Goal: Task Accomplishment & Management: Manage account settings

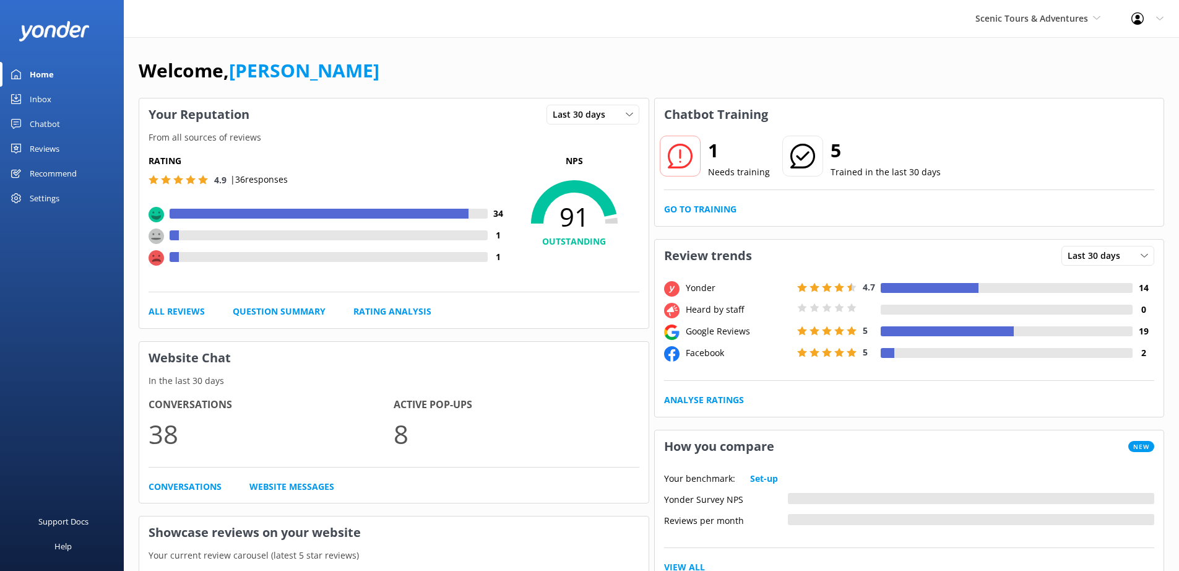
click at [40, 124] on div "Chatbot" at bounding box center [45, 123] width 30 height 25
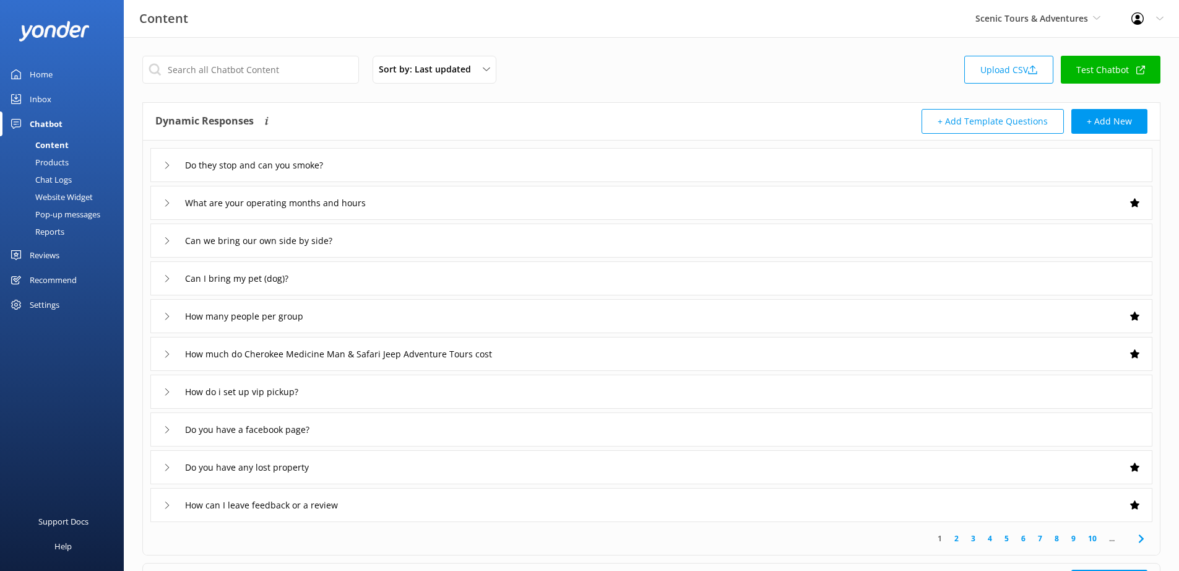
click at [58, 201] on div "Website Widget" at bounding box center [49, 196] width 85 height 17
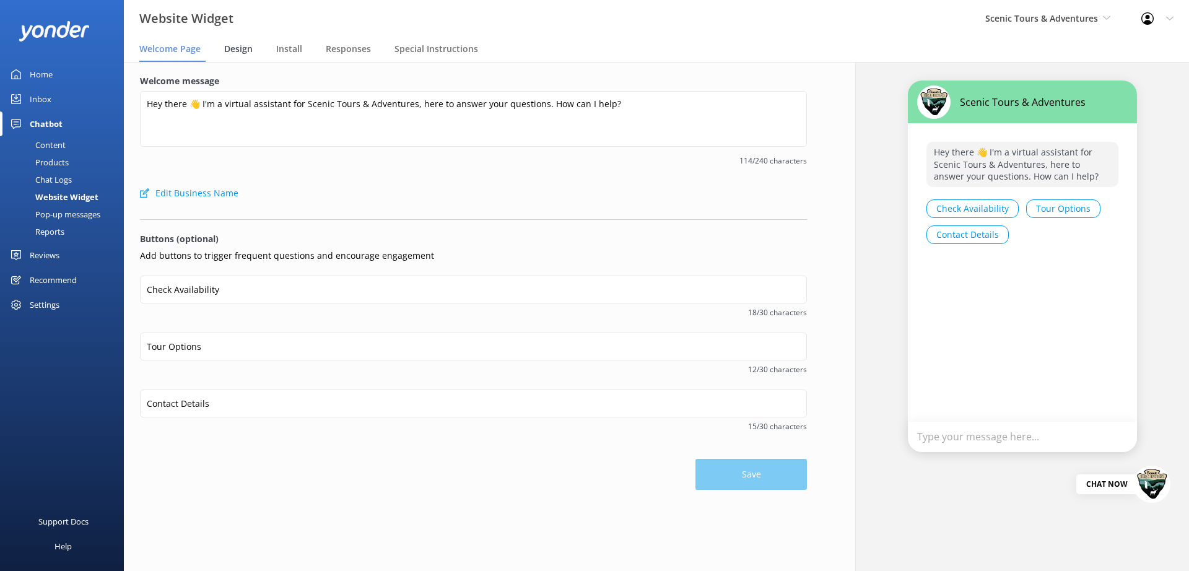
click at [240, 51] on span "Design" at bounding box center [238, 49] width 28 height 12
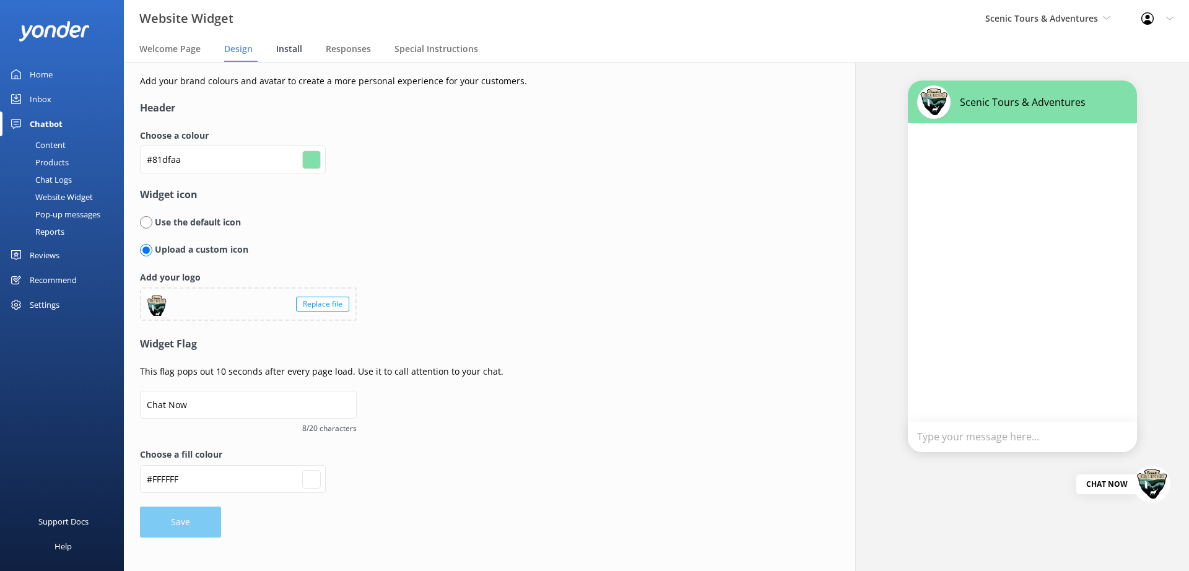
click at [296, 48] on span "Install" at bounding box center [289, 49] width 26 height 12
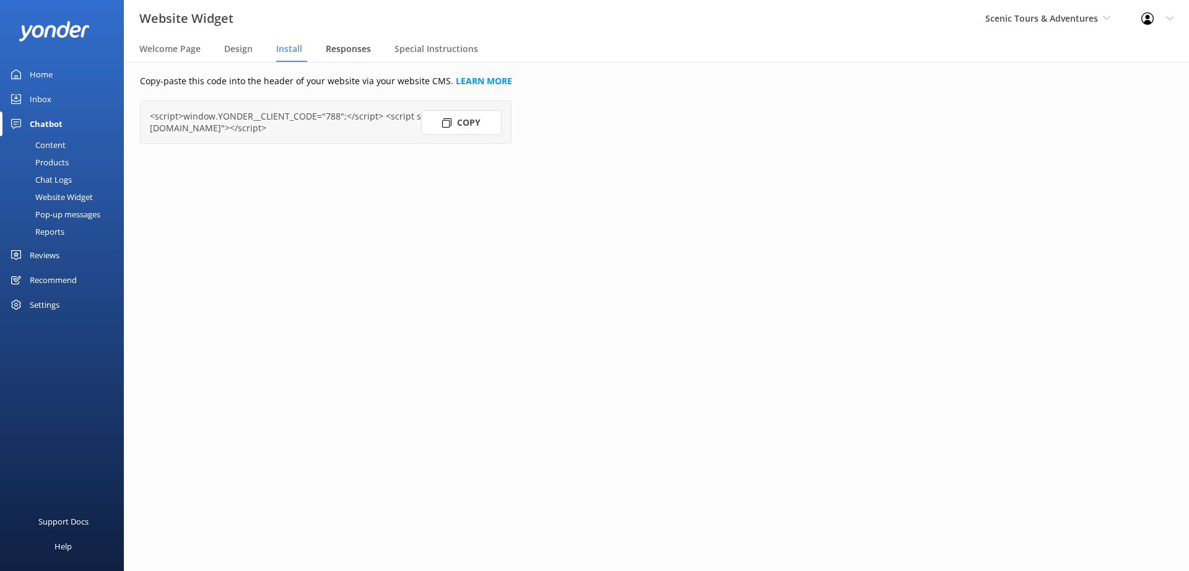
click at [355, 48] on span "Responses" at bounding box center [348, 49] width 45 height 12
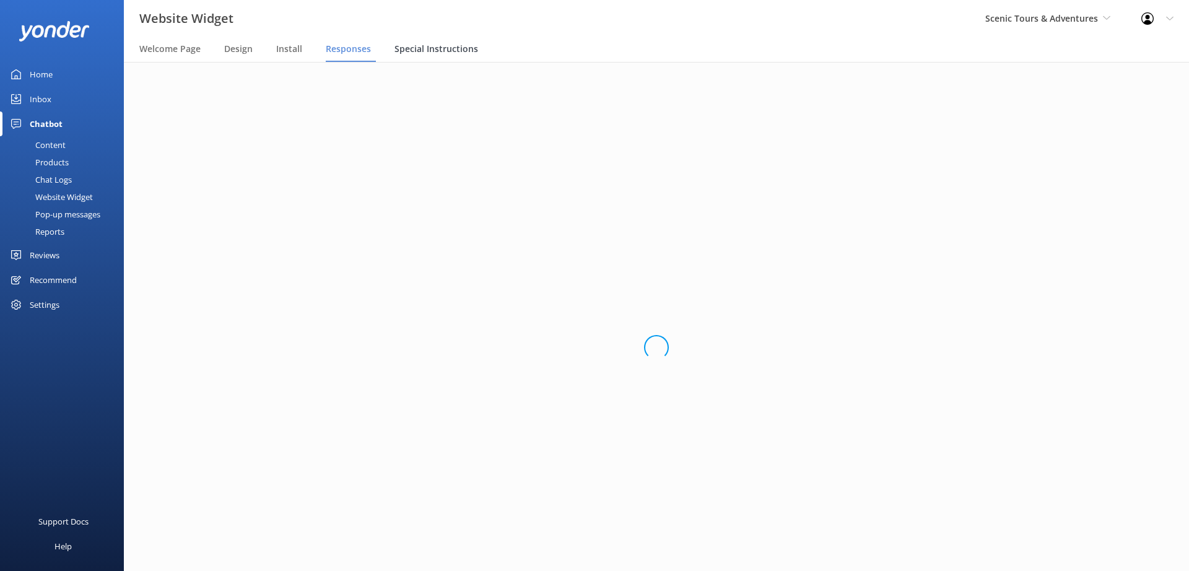
click at [433, 53] on span "Special Instructions" at bounding box center [436, 49] width 84 height 12
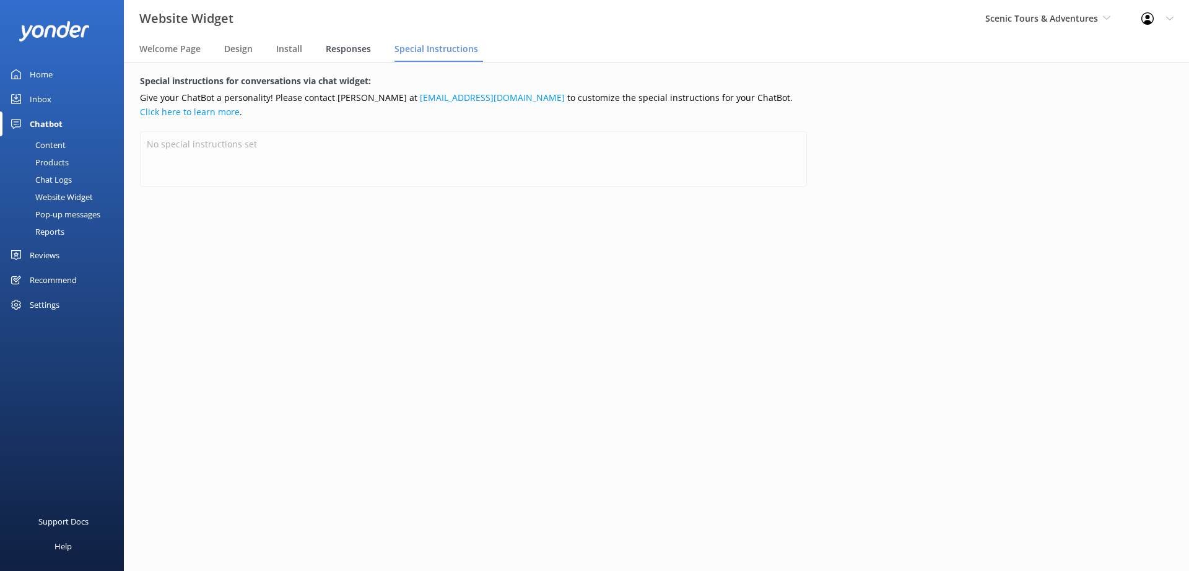
click at [354, 50] on span "Responses" at bounding box center [348, 49] width 45 height 12
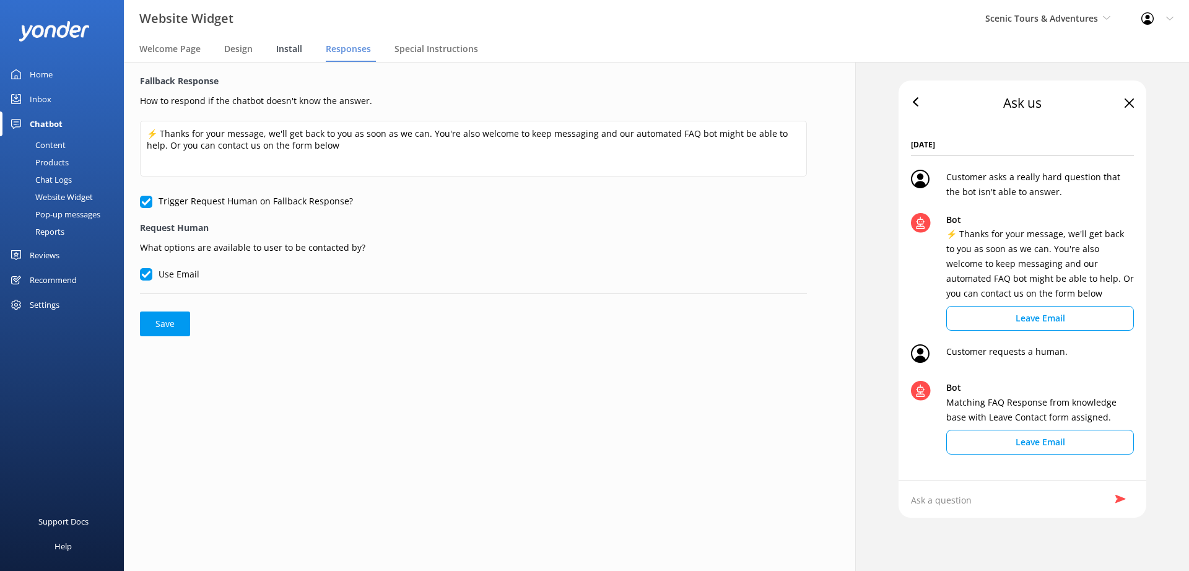
click at [287, 51] on span "Install" at bounding box center [289, 49] width 26 height 12
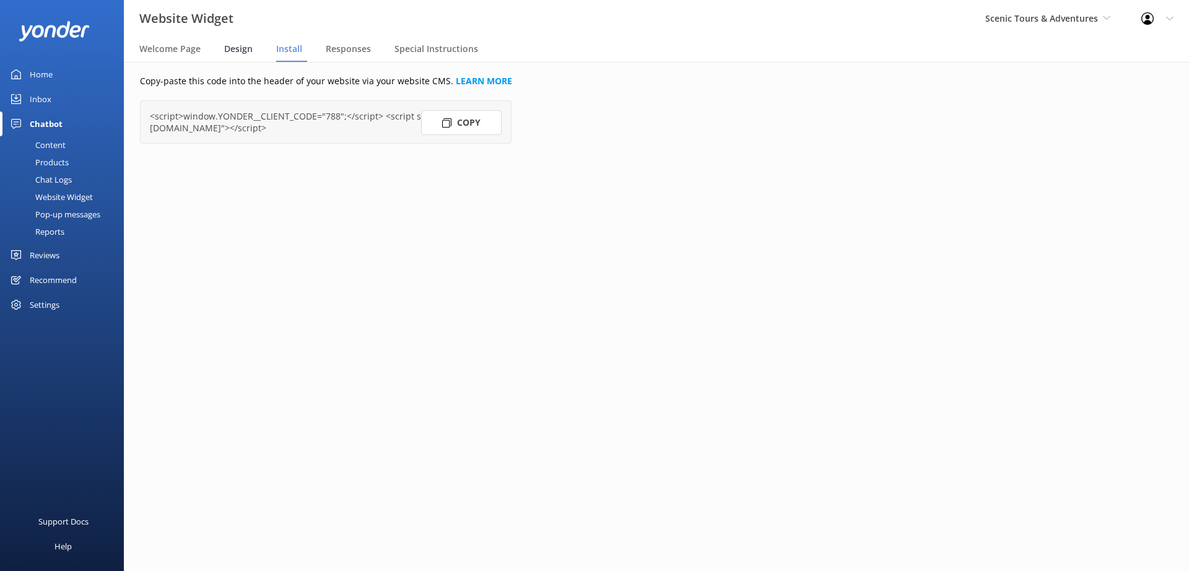
click at [245, 51] on span "Design" at bounding box center [238, 49] width 28 height 12
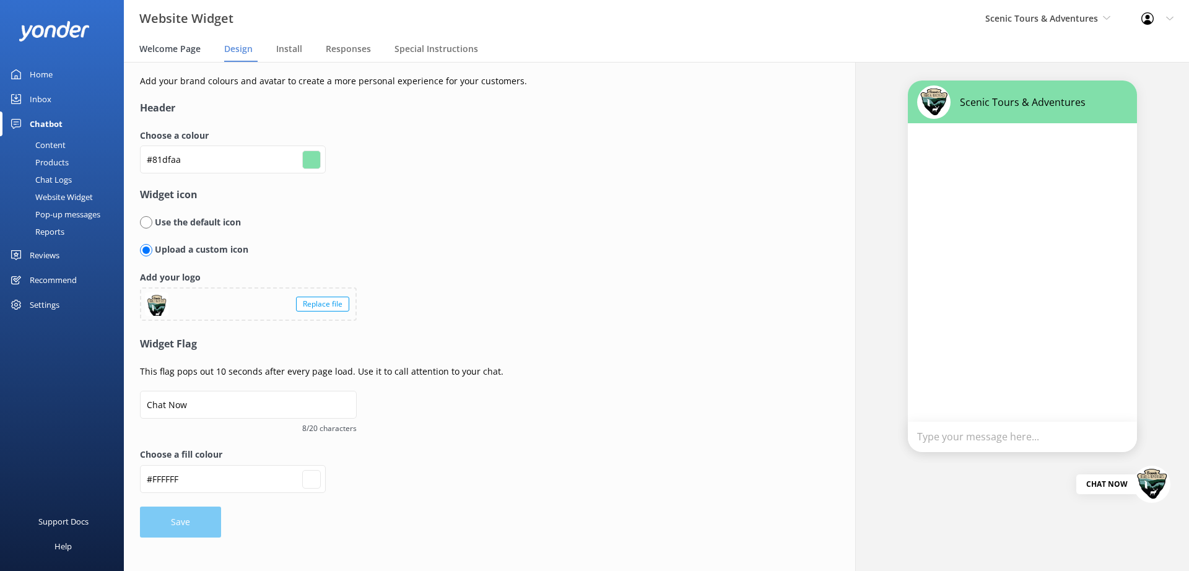
click at [176, 50] on span "Welcome Page" at bounding box center [169, 49] width 61 height 12
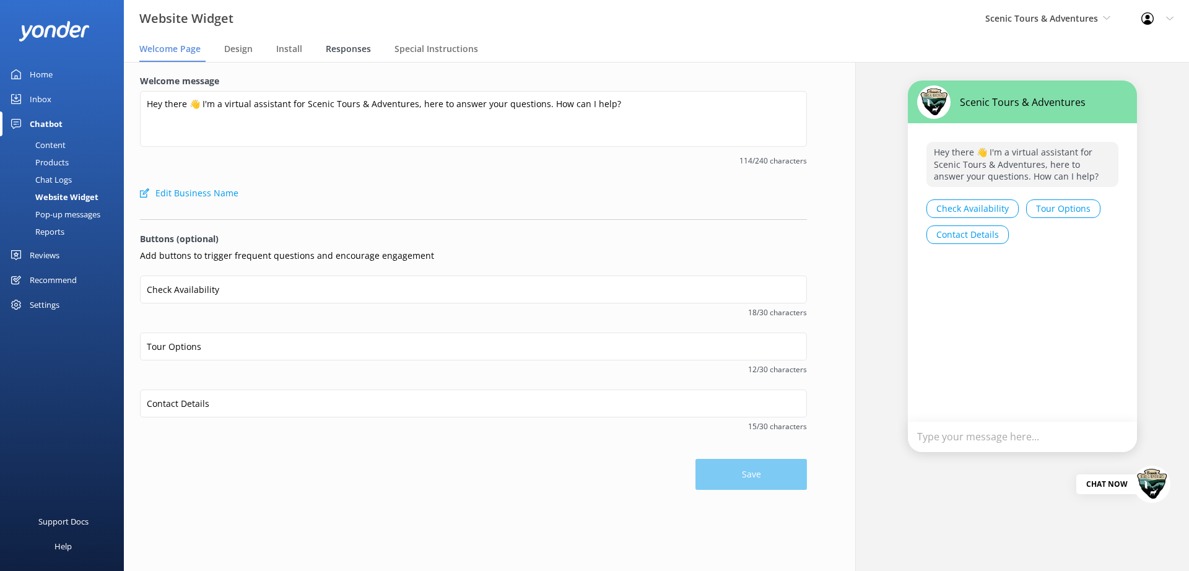
click at [336, 52] on span "Responses" at bounding box center [348, 49] width 45 height 12
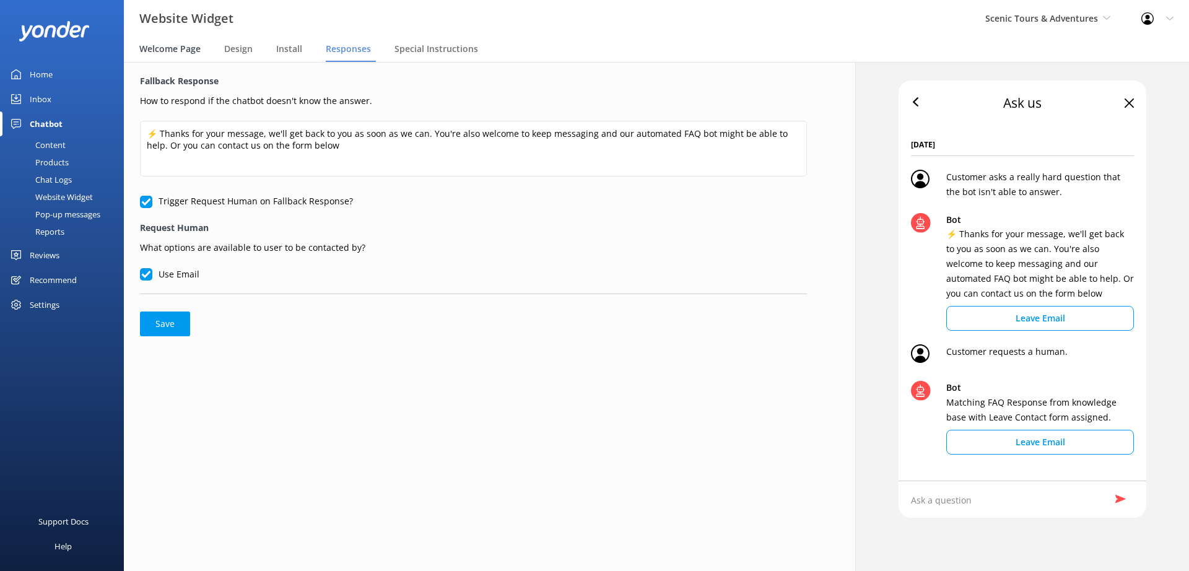
click at [170, 51] on span "Welcome Page" at bounding box center [169, 49] width 61 height 12
